Goal: Task Accomplishment & Management: Use online tool/utility

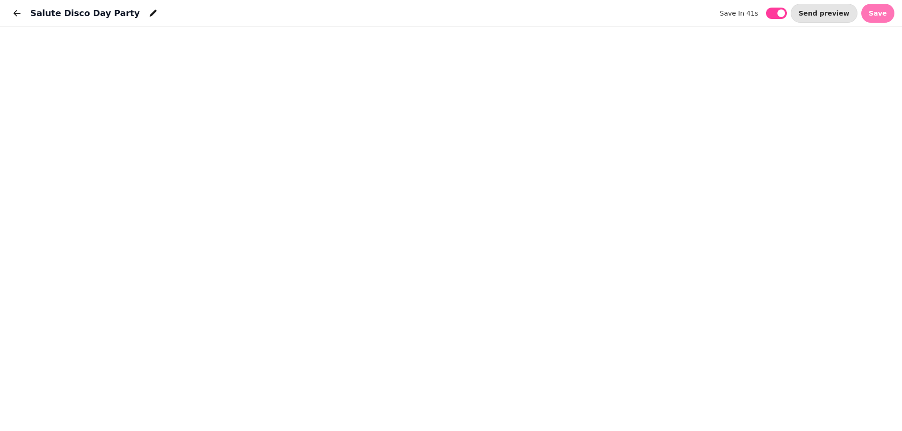
click at [885, 16] on span "Save" at bounding box center [878, 13] width 18 height 7
click at [882, 14] on span "Save" at bounding box center [878, 13] width 18 height 7
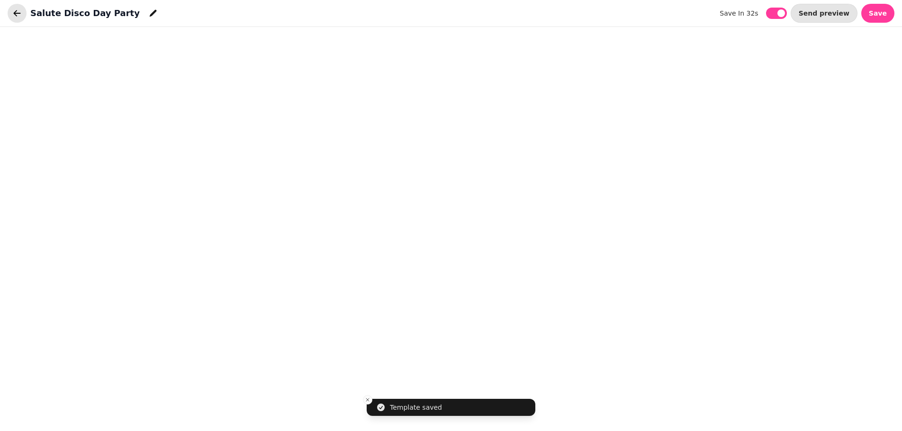
click at [16, 17] on icon "button" at bounding box center [16, 13] width 9 height 9
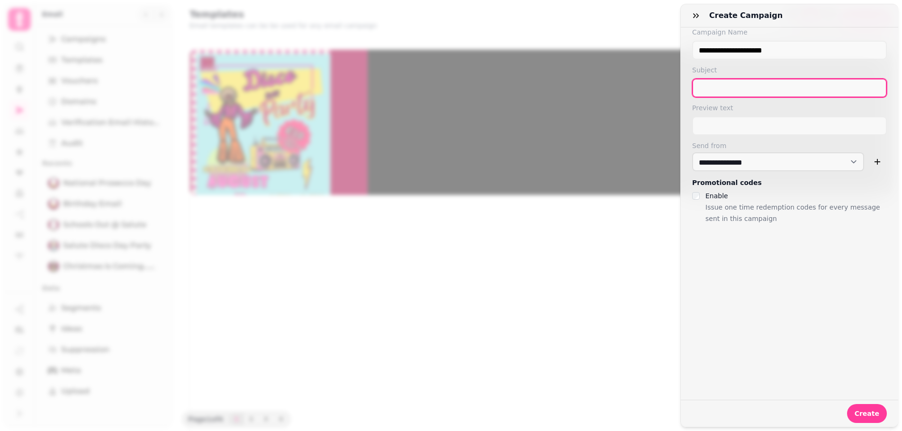
click at [797, 92] on input "text" at bounding box center [789, 88] width 195 height 19
type input "**********"
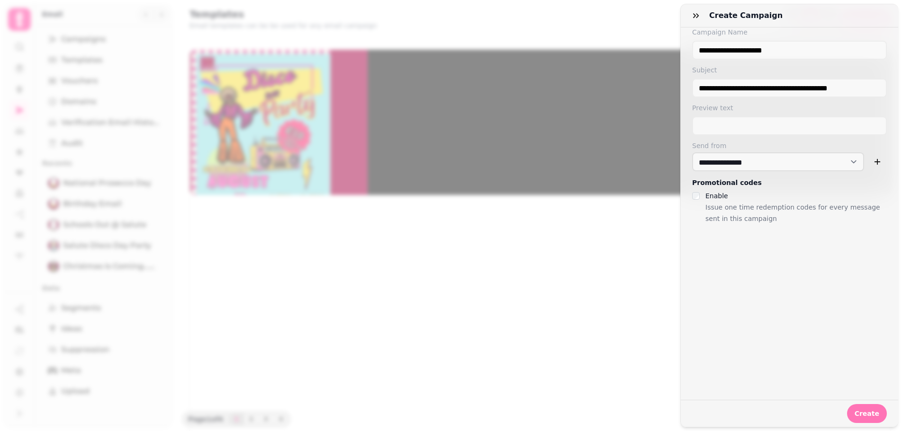
click at [868, 411] on span "Create" at bounding box center [866, 414] width 25 height 7
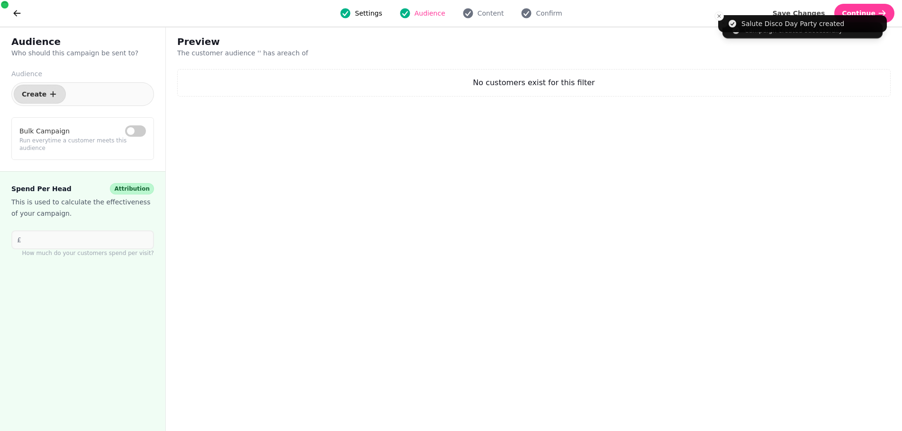
select select "***"
select select "**"
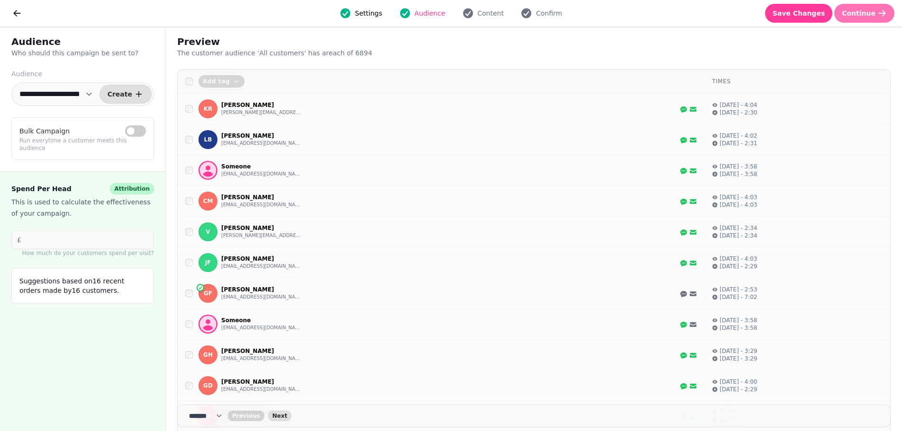
click at [864, 15] on span "Continue" at bounding box center [859, 13] width 34 height 7
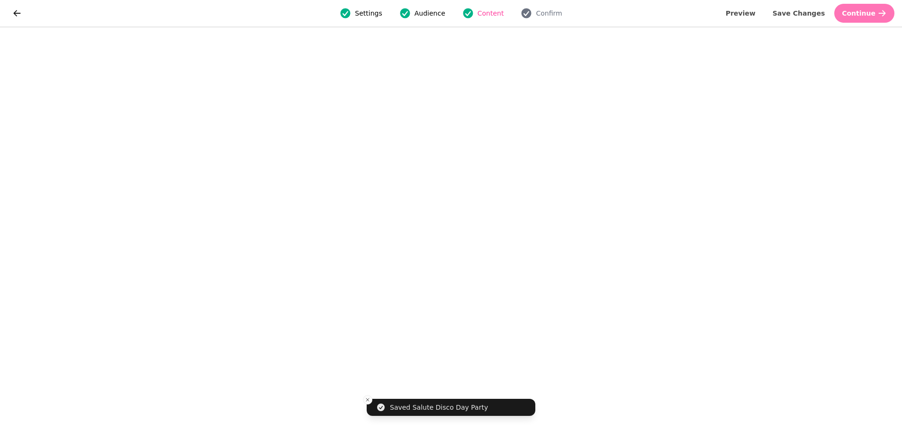
click at [887, 10] on button "Continue" at bounding box center [864, 13] width 60 height 19
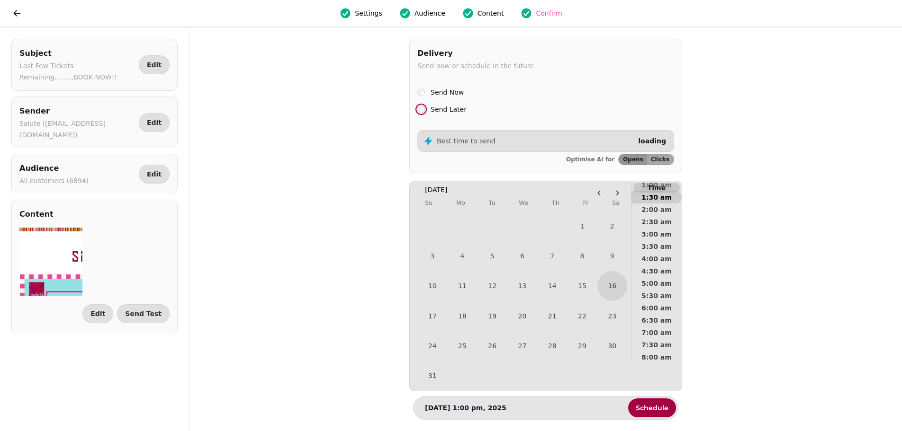
scroll to position [95, 0]
click at [590, 290] on button "15" at bounding box center [582, 286] width 30 height 30
click at [554, 291] on button "14" at bounding box center [552, 286] width 28 height 28
drag, startPoint x: 659, startPoint y: 271, endPoint x: 654, endPoint y: 287, distance: 17.2
click at [659, 270] on span "6:00 pm" at bounding box center [656, 272] width 35 height 7
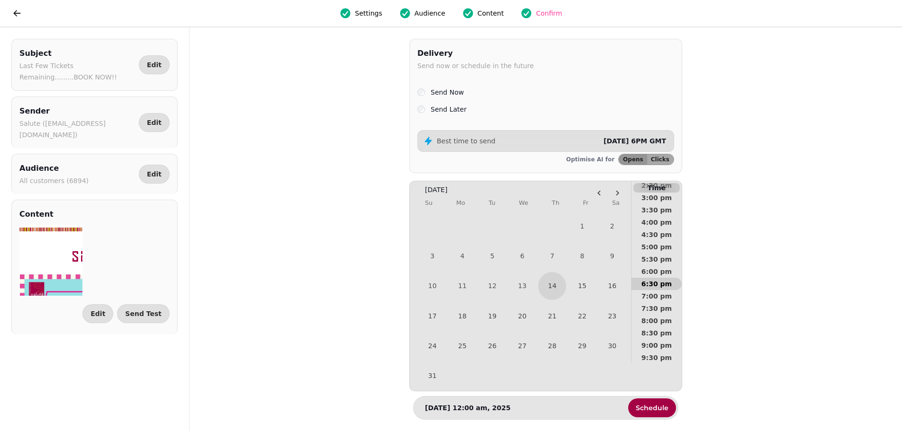
scroll to position [372, 0]
click at [642, 407] on span "Schedule" at bounding box center [652, 408] width 33 height 7
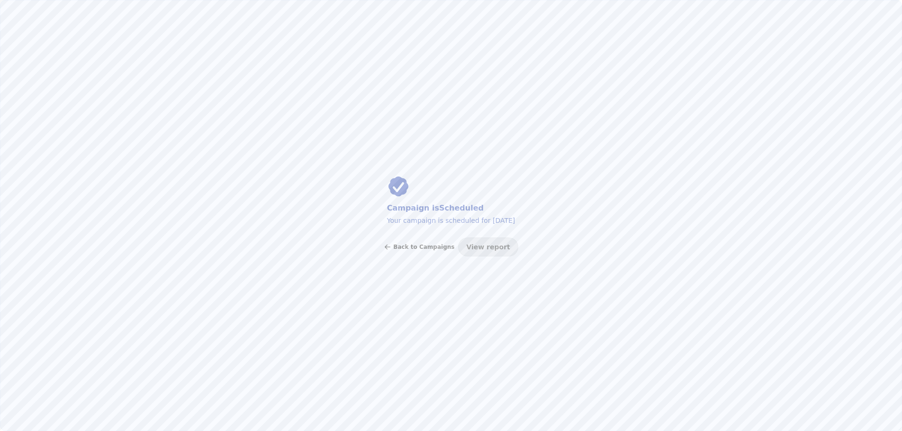
click at [431, 249] on span "Back to Campaigns" at bounding box center [423, 247] width 61 height 6
